Goal: Task Accomplishment & Management: Complete application form

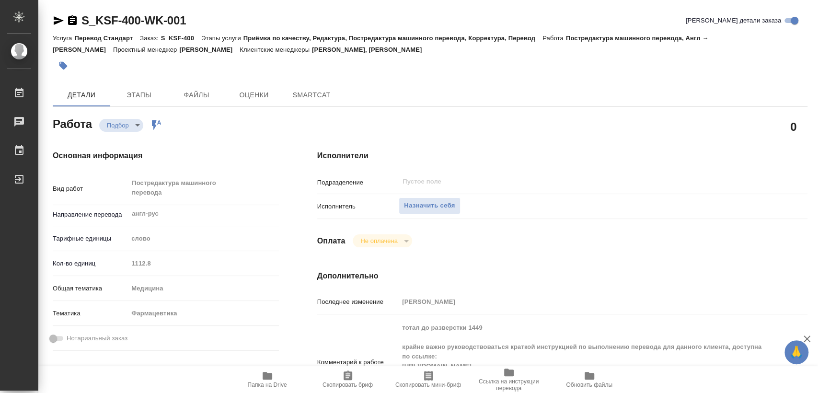
type textarea "x"
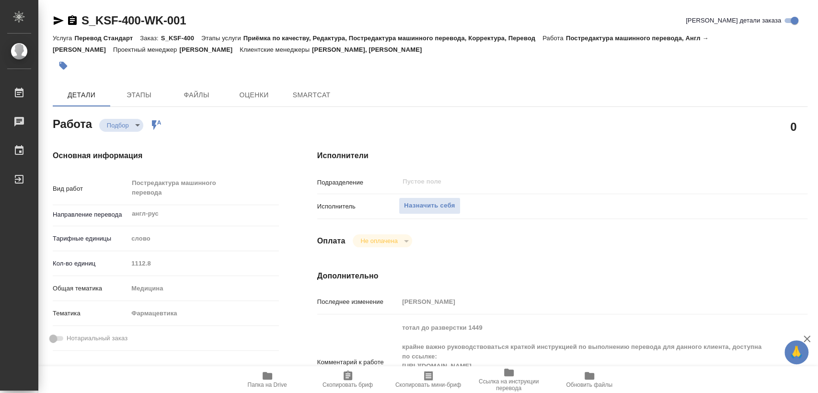
type textarea "x"
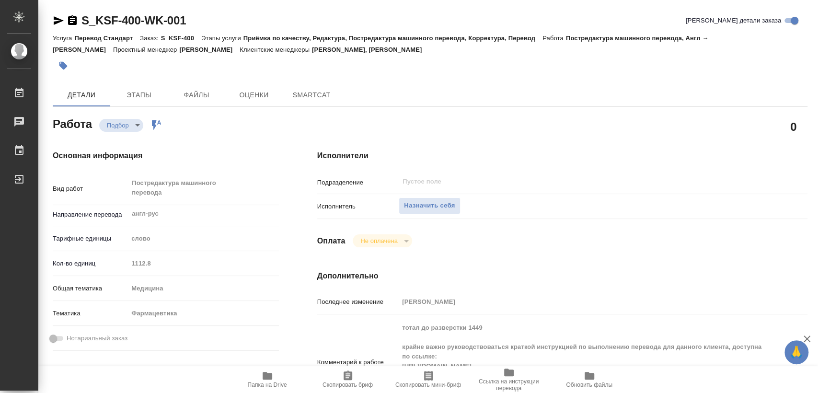
type textarea "x"
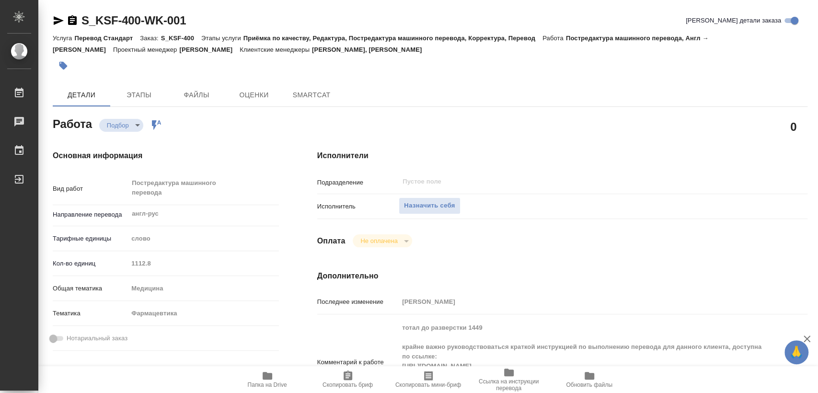
type textarea "x"
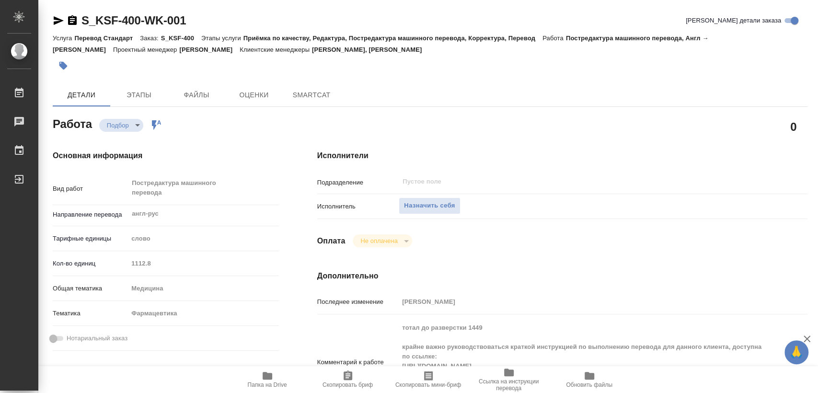
type textarea "x"
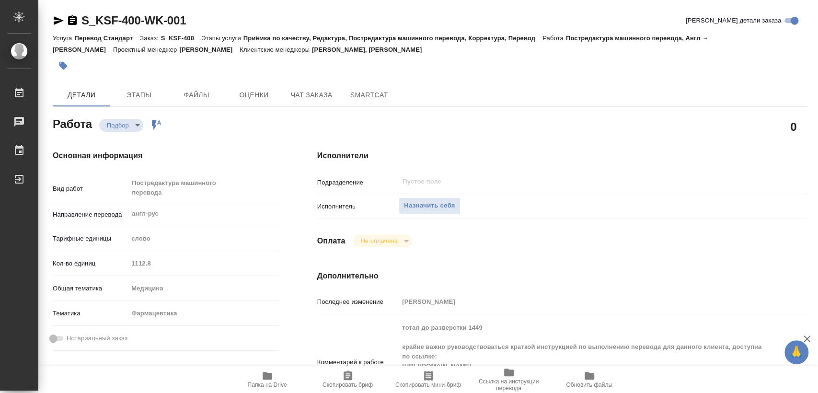
type textarea "x"
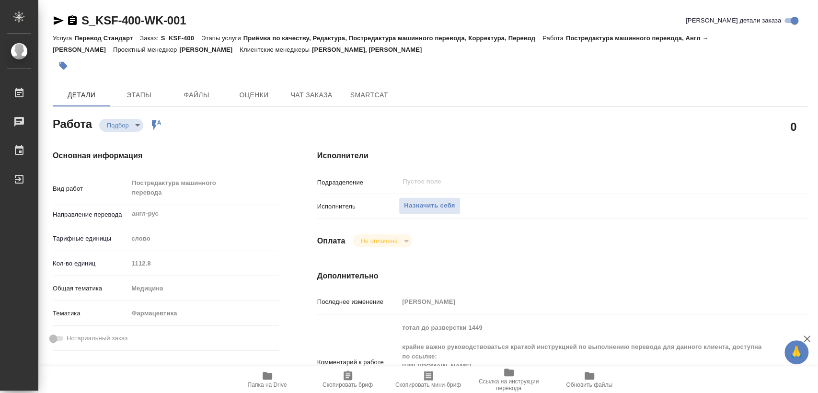
type textarea "x"
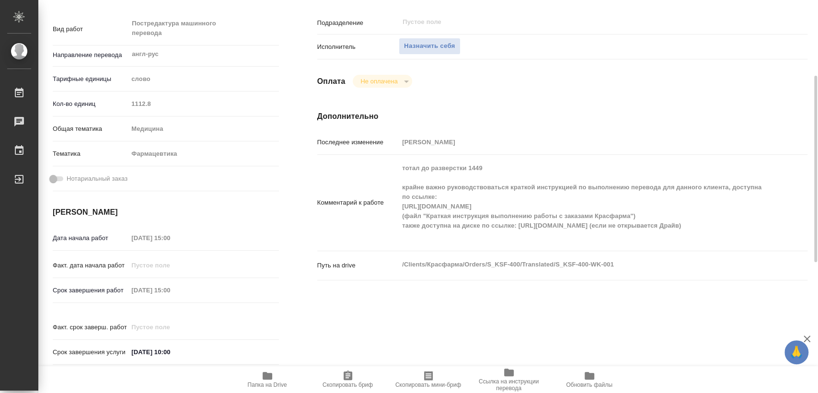
scroll to position [213, 0]
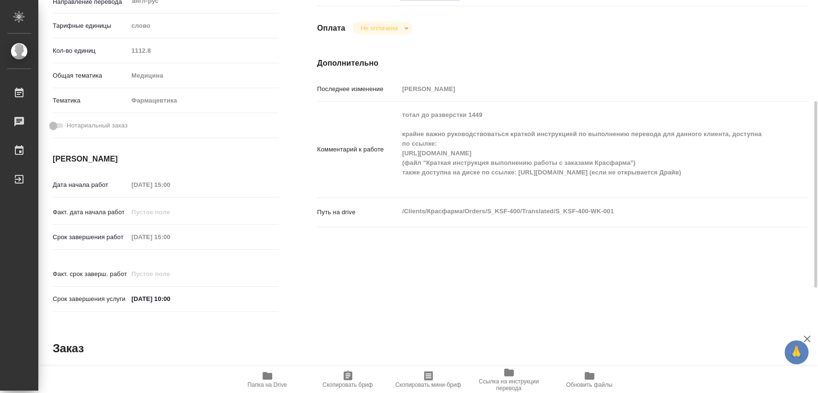
type textarea "x"
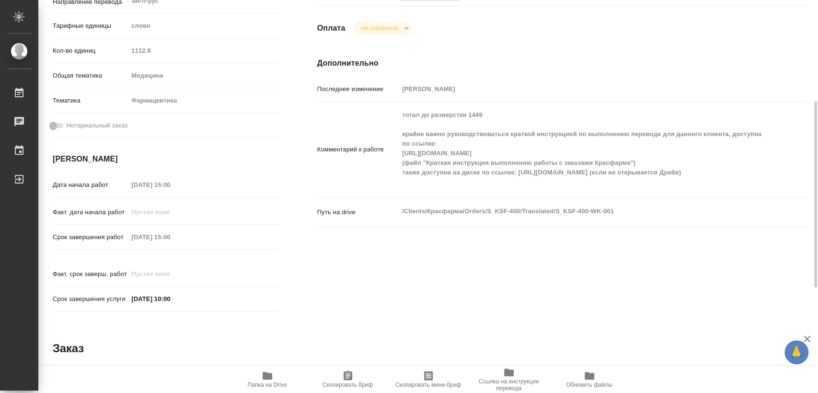
type textarea "x"
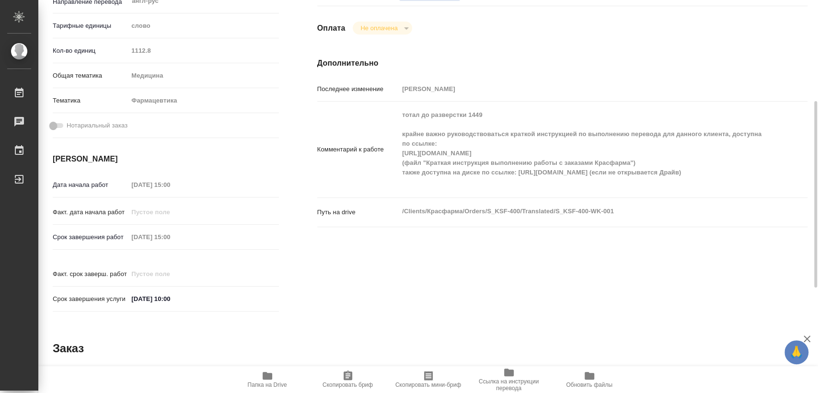
click at [273, 373] on span "Папка на Drive" at bounding box center [267, 379] width 69 height 18
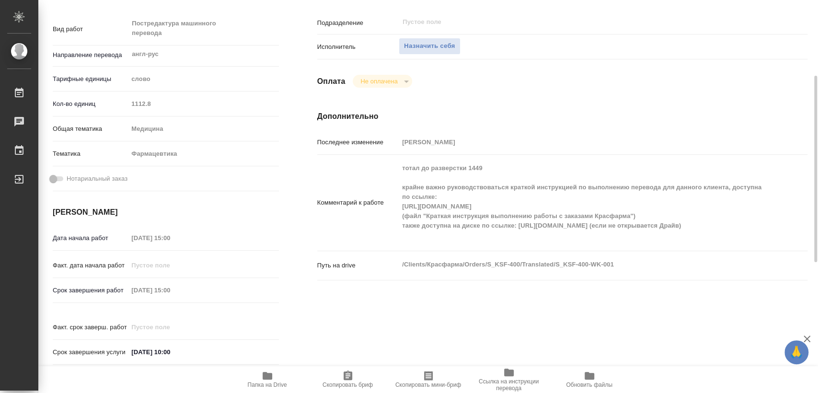
scroll to position [0, 0]
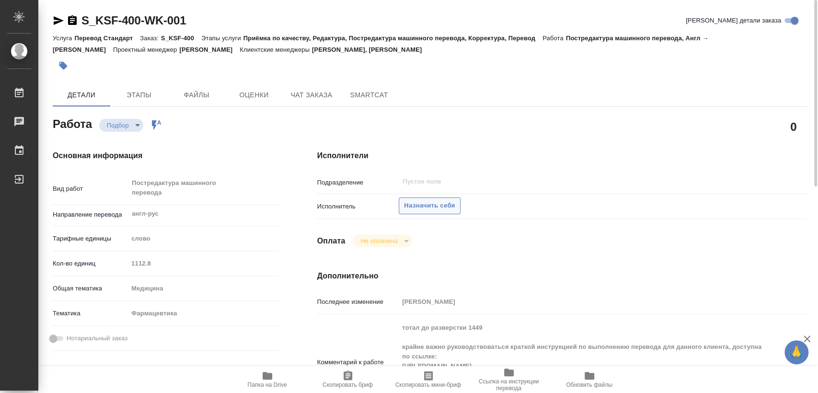
click at [432, 200] on span "Назначить себя" at bounding box center [429, 205] width 51 height 11
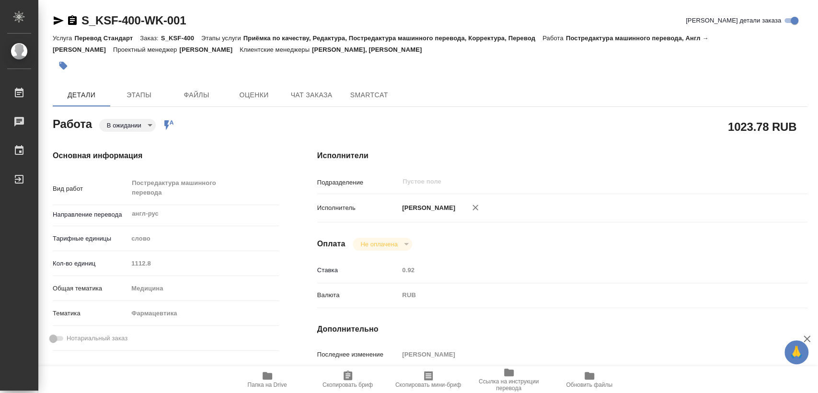
type textarea "x"
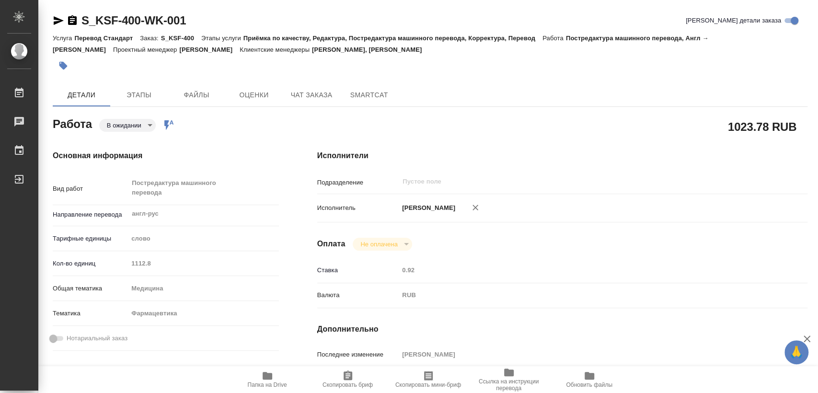
type textarea "x"
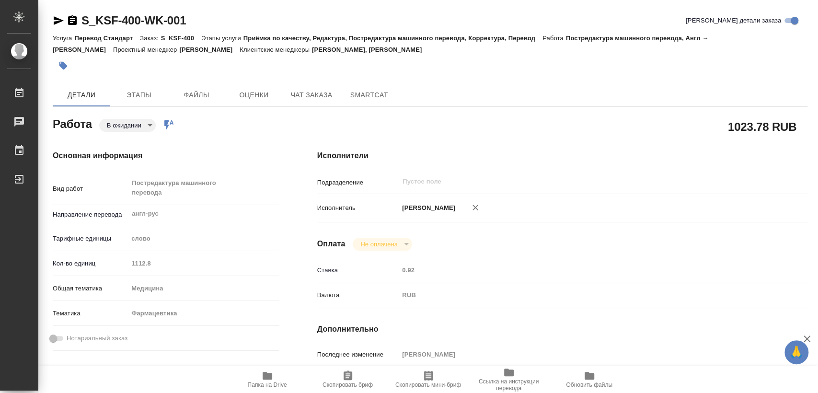
type textarea "x"
